Goal: Task Accomplishment & Management: Manage account settings

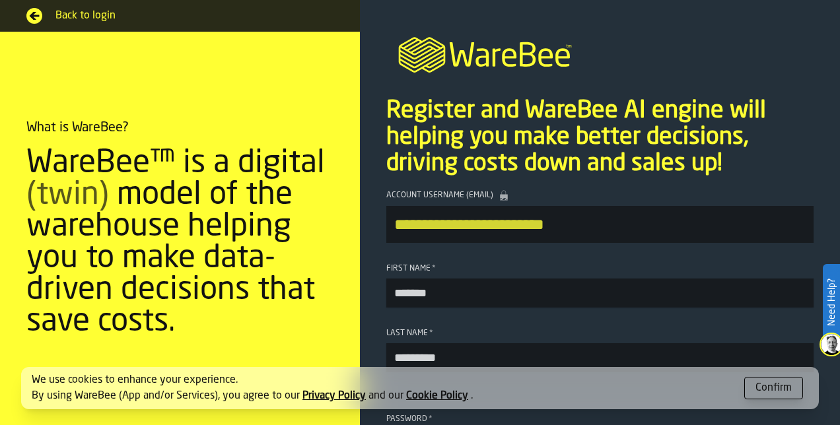
type input "*********"
click at [770, 388] on div "Confirm" at bounding box center [774, 389] width 36 height 16
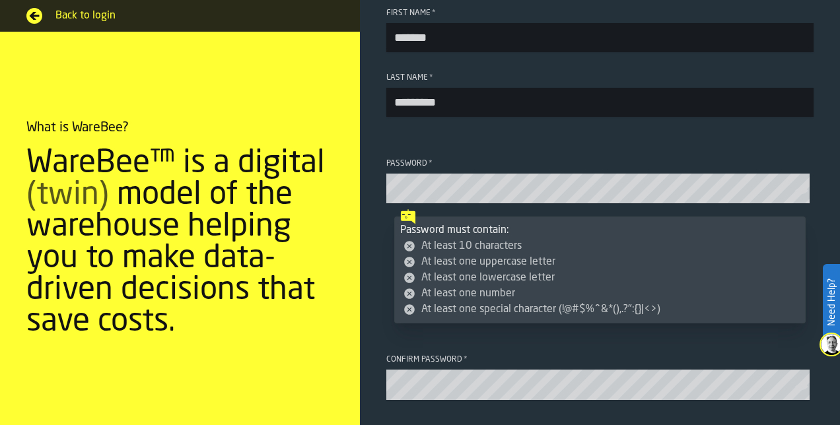
scroll to position [256, 0]
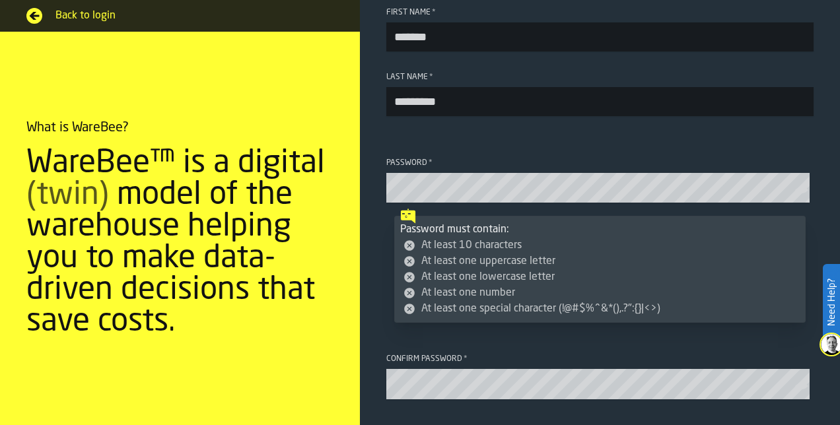
click at [570, 127] on section "**********" at bounding box center [600, 219] width 480 height 593
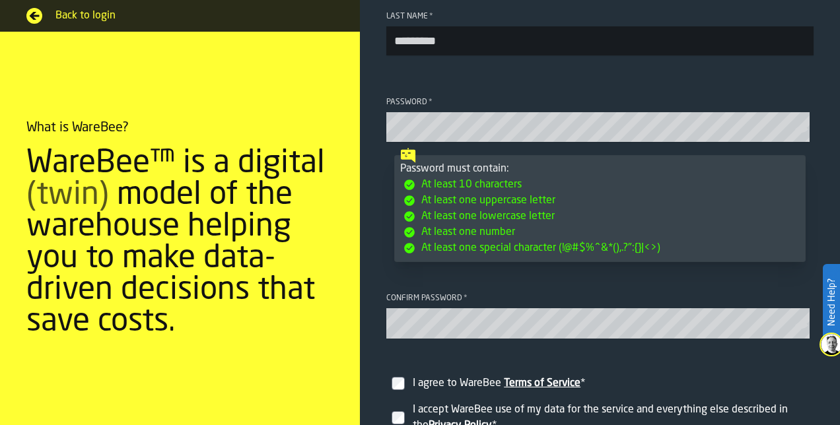
scroll to position [473, 0]
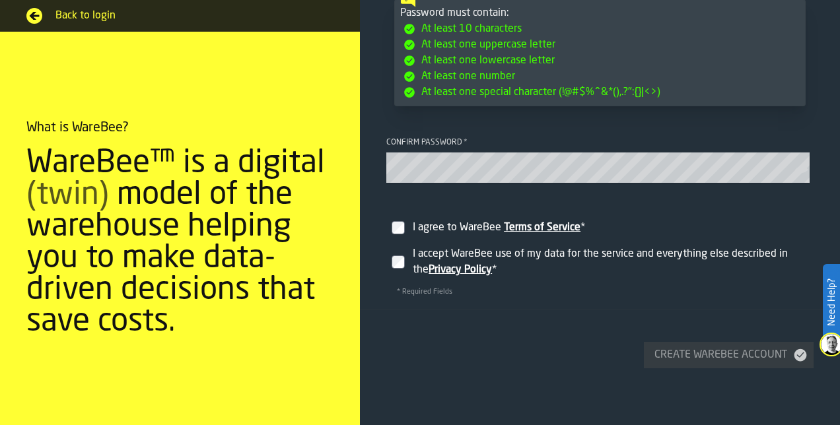
click at [413, 226] on div "I agree to WareBee Terms of Service *" at bounding box center [611, 228] width 396 height 16
click at [427, 260] on div "I accept WareBee use of my data for the service and everything else described i…" at bounding box center [611, 262] width 396 height 32
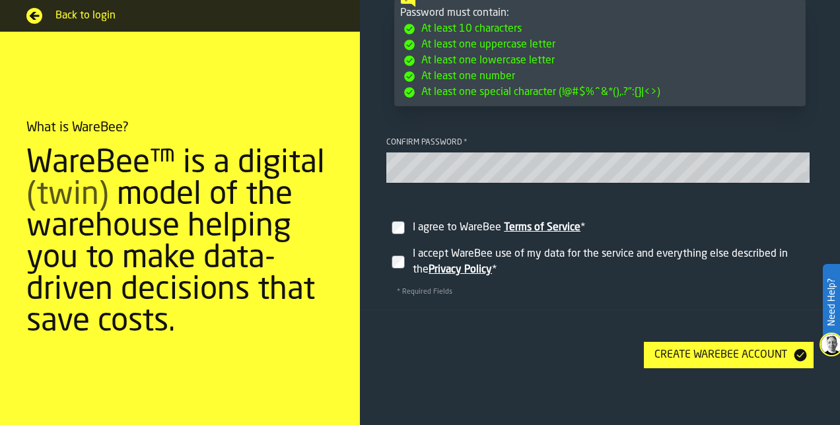
click at [725, 353] on div "Create WareBee Account" at bounding box center [720, 356] width 143 height 16
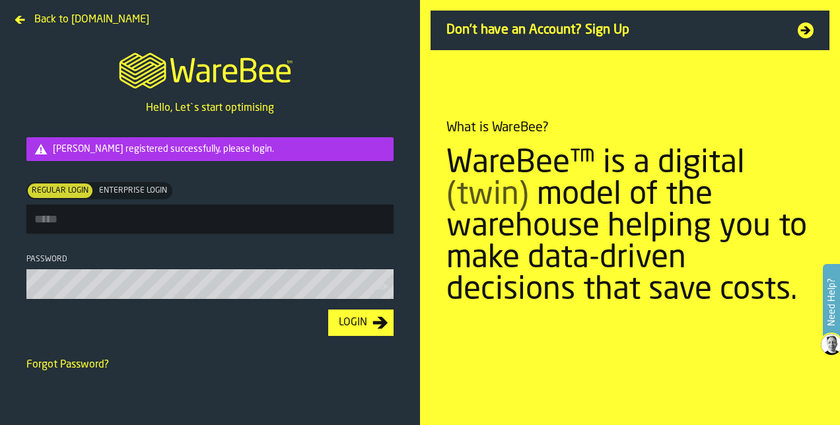
click at [225, 219] on input "Regular Login Regular Login Enterprise Login Enterprise Login" at bounding box center [209, 219] width 367 height 29
type input "**********"
click at [328, 310] on button "Login" at bounding box center [360, 323] width 65 height 26
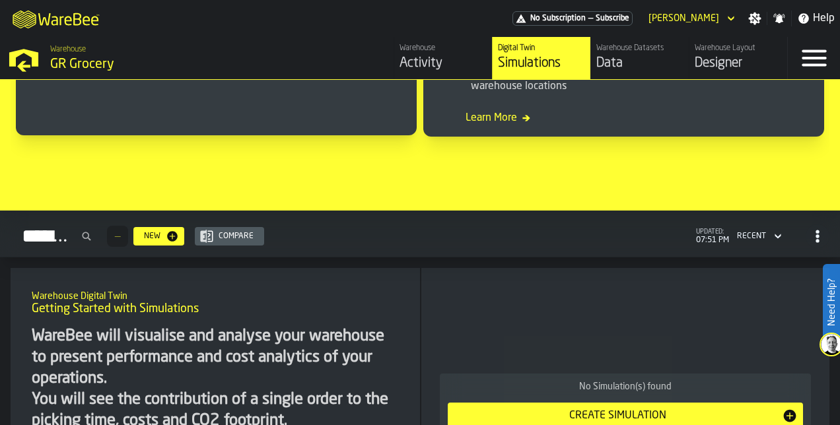
scroll to position [1492, 0]
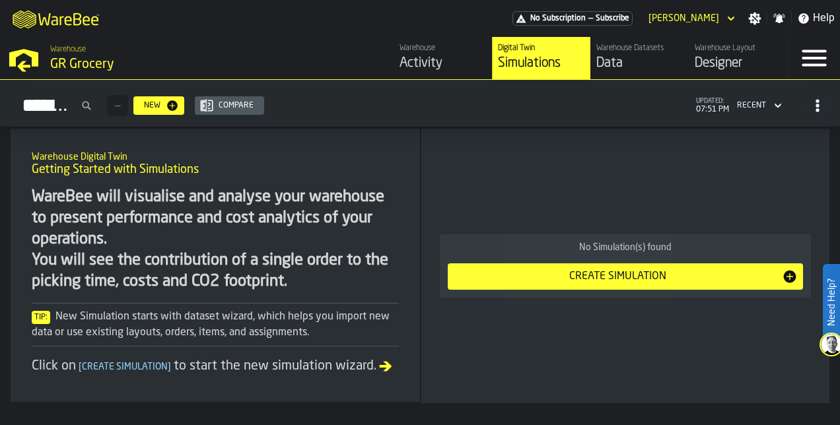
click at [423, 61] on div "Activity" at bounding box center [443, 63] width 87 height 18
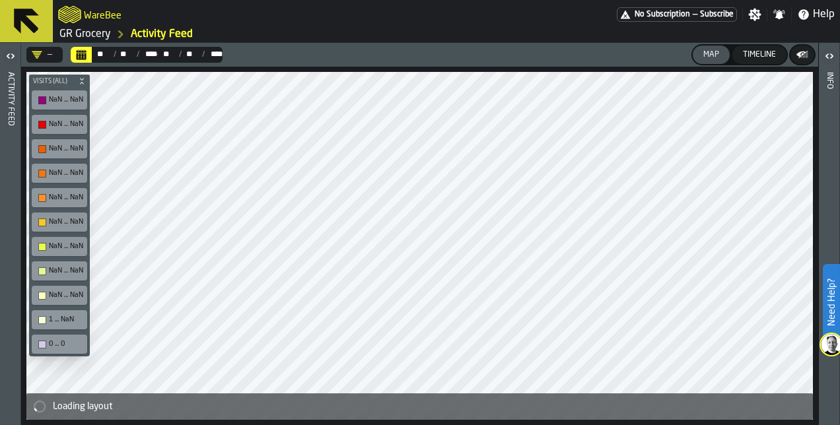
click at [34, 18] on icon at bounding box center [27, 21] width 32 height 32
click at [92, 24] on div "WareBee" at bounding box center [337, 15] width 559 height 24
click at [105, 18] on h2 "WareBee" at bounding box center [103, 14] width 38 height 13
click at [36, 13] on icon at bounding box center [27, 21] width 32 height 32
